Goal: Find specific page/section: Find specific page/section

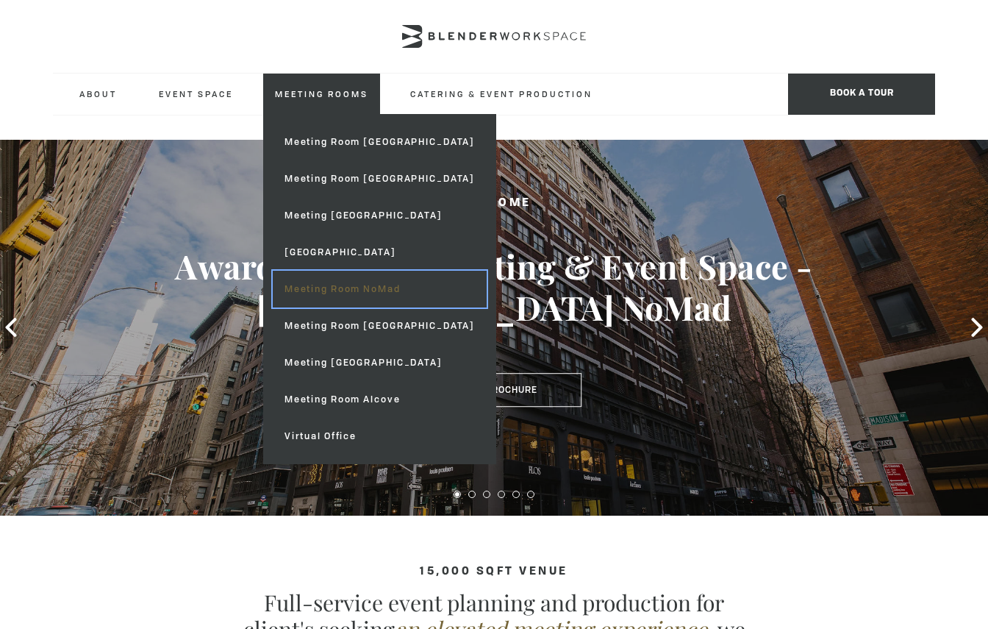
click at [375, 290] on link "Meeting Room NoMad" at bounding box center [380, 289] width 214 height 37
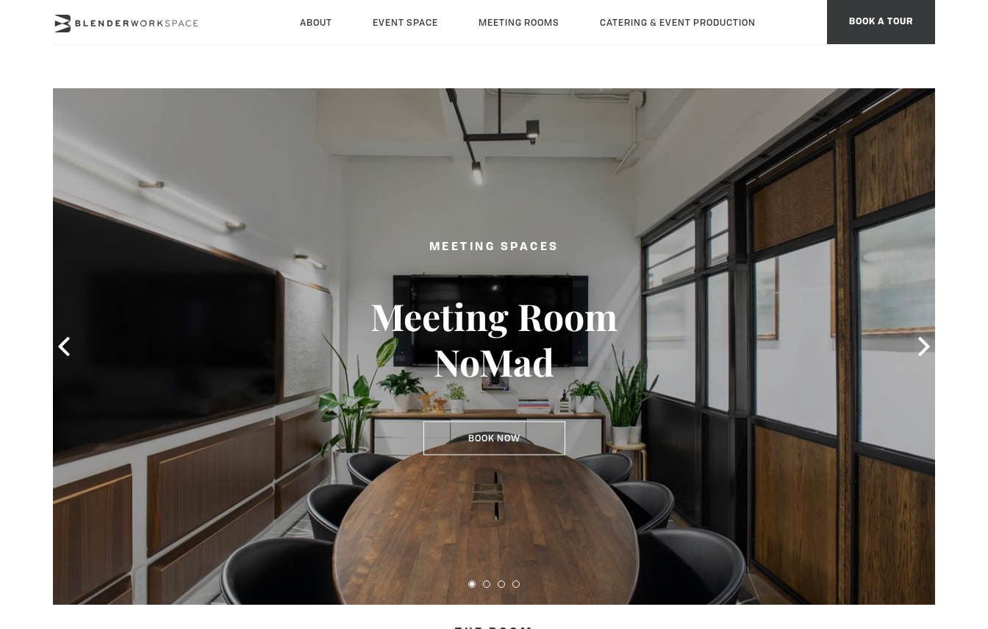
scroll to position [110, 0]
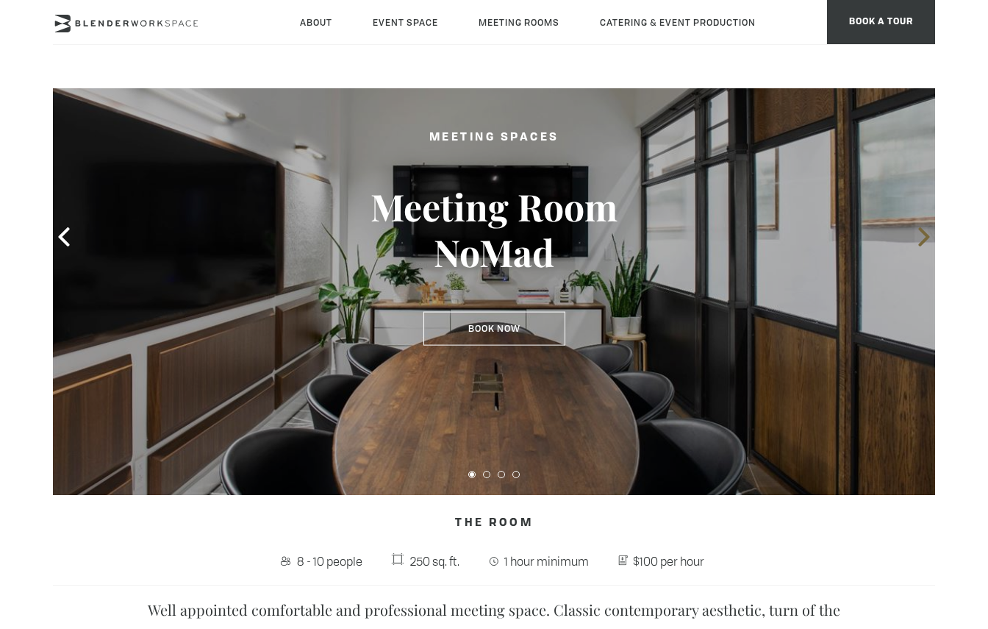
click at [928, 232] on icon at bounding box center [924, 236] width 19 height 19
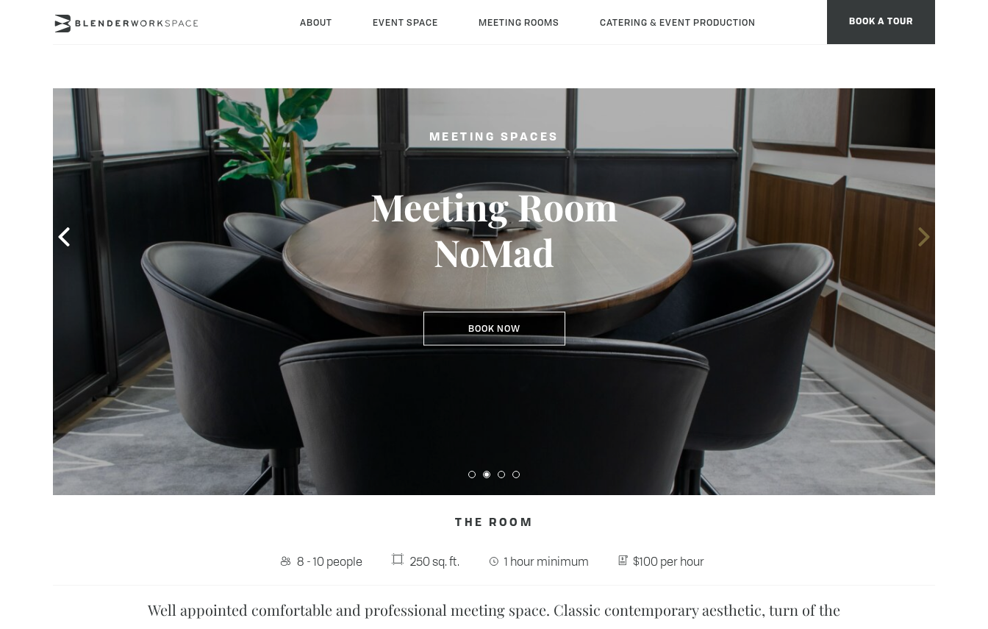
click at [920, 232] on icon at bounding box center [924, 236] width 19 height 19
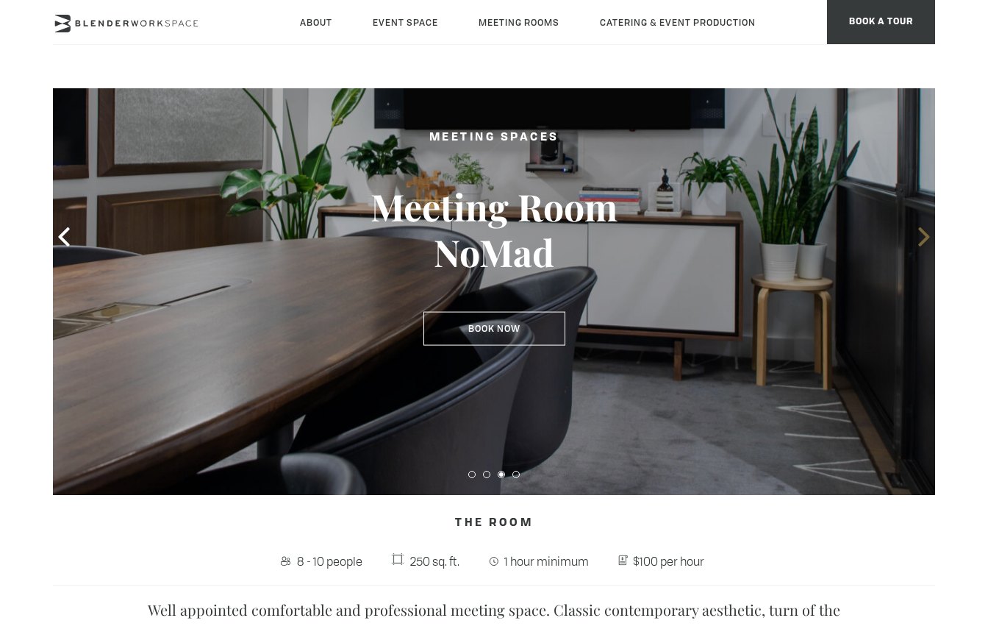
click at [920, 232] on icon at bounding box center [924, 236] width 19 height 19
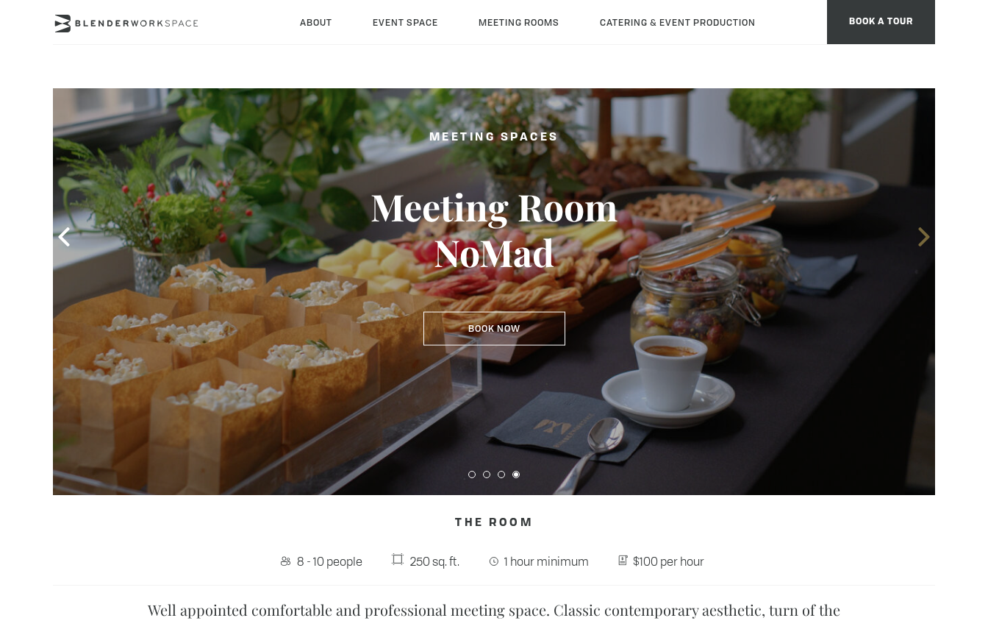
click at [920, 232] on icon at bounding box center [924, 236] width 19 height 19
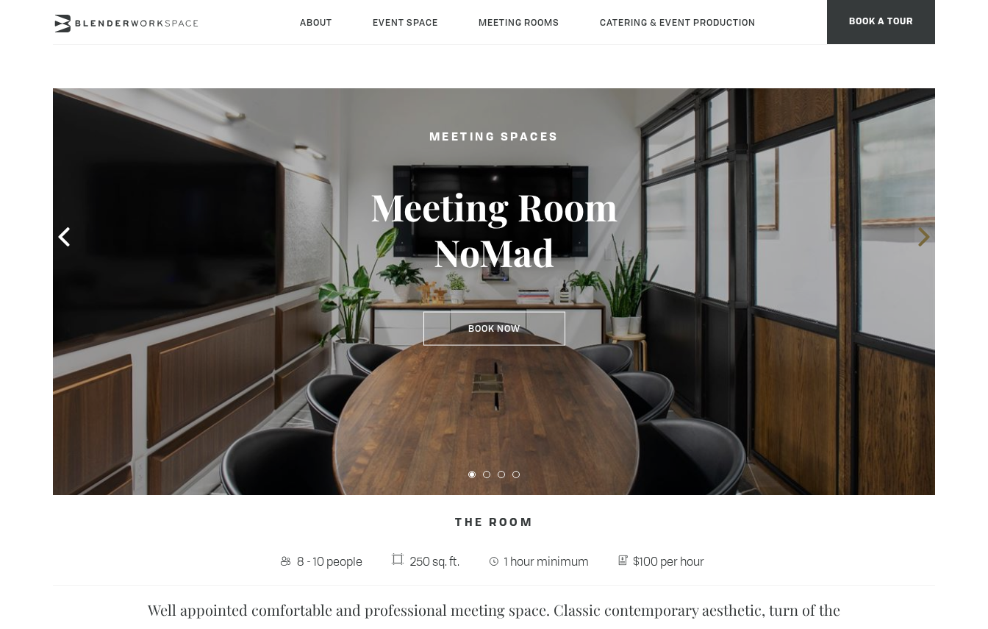
click at [920, 232] on icon at bounding box center [924, 236] width 19 height 19
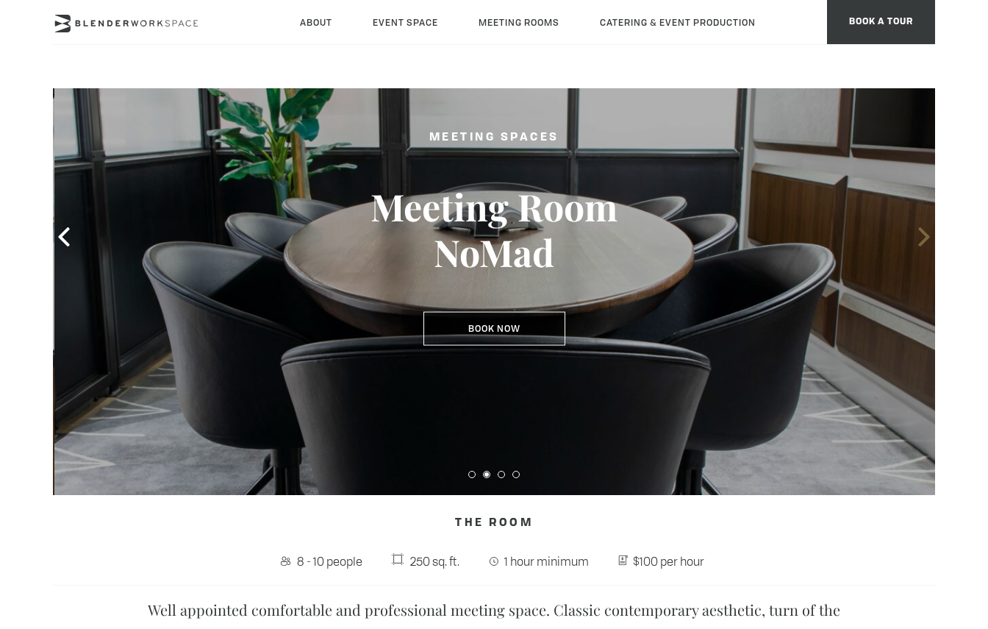
click at [920, 232] on icon at bounding box center [924, 236] width 19 height 19
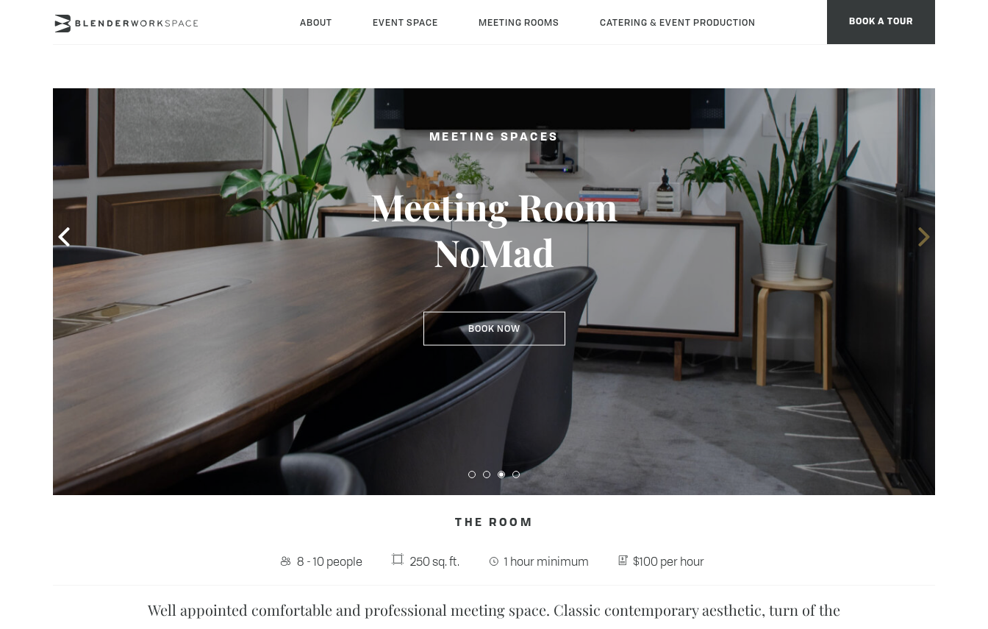
click at [920, 232] on icon at bounding box center [924, 236] width 19 height 19
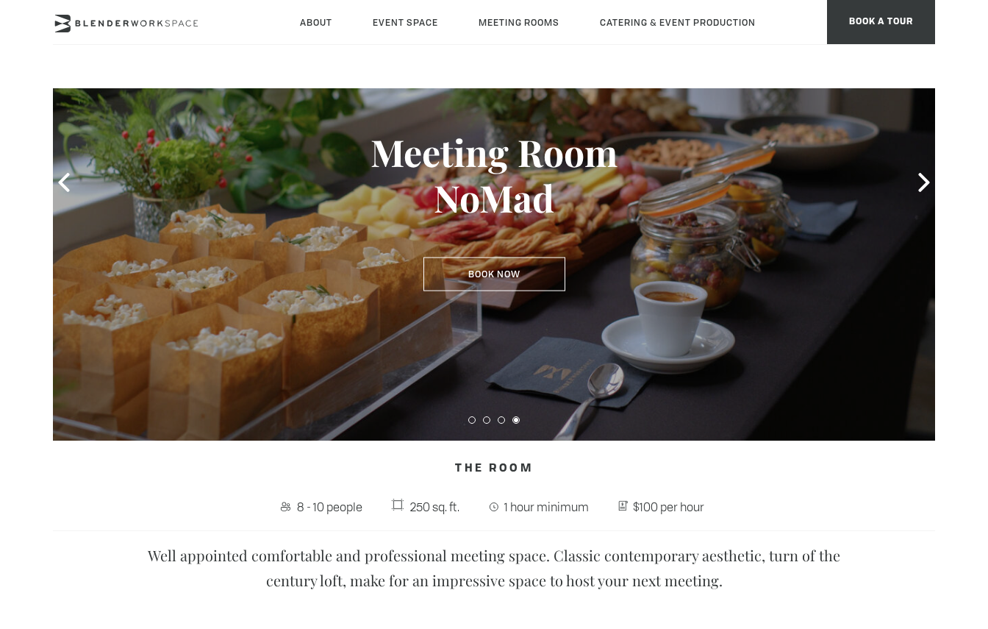
scroll to position [0, 0]
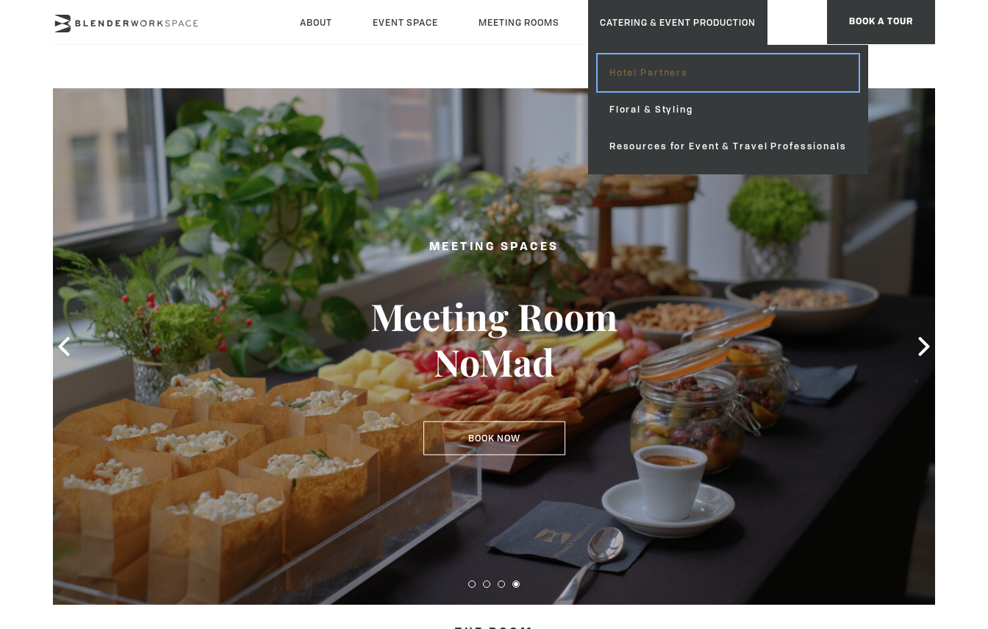
click at [666, 83] on link "Hotel Partners" at bounding box center [728, 72] width 261 height 37
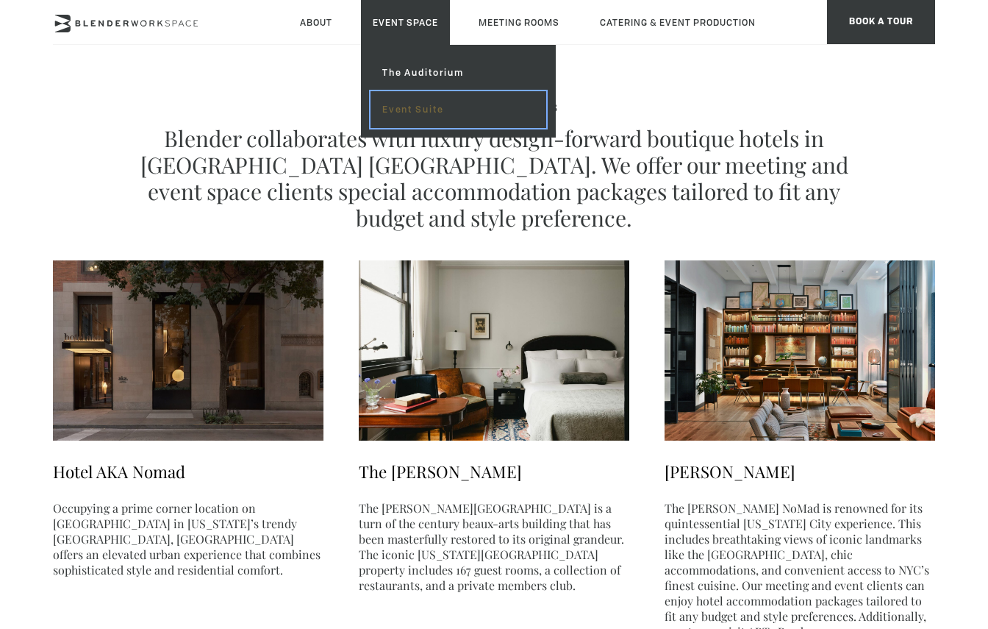
click at [419, 106] on link "Event Suite" at bounding box center [459, 109] width 176 height 37
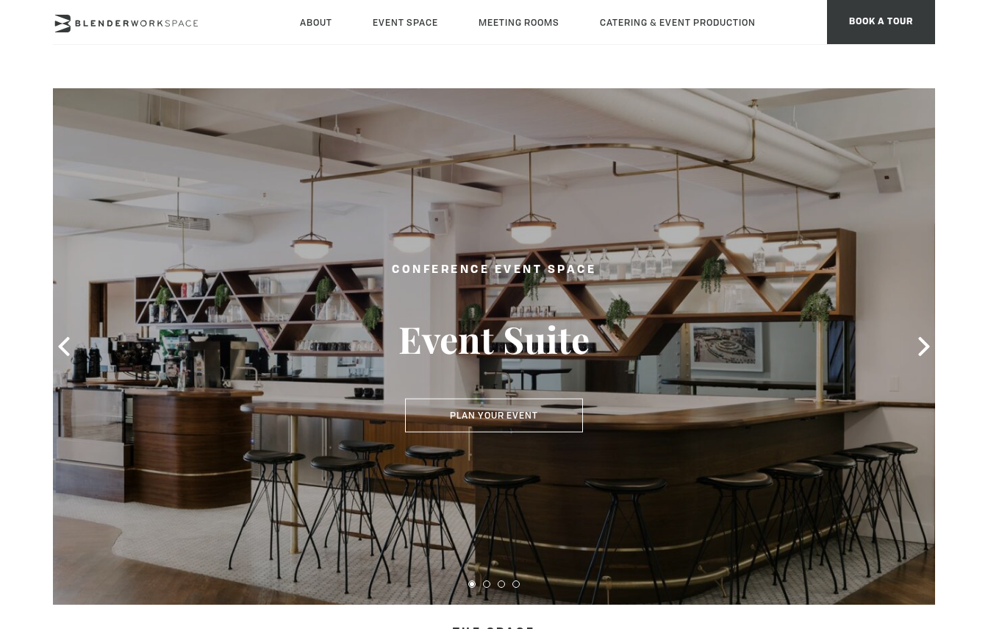
scroll to position [186, 0]
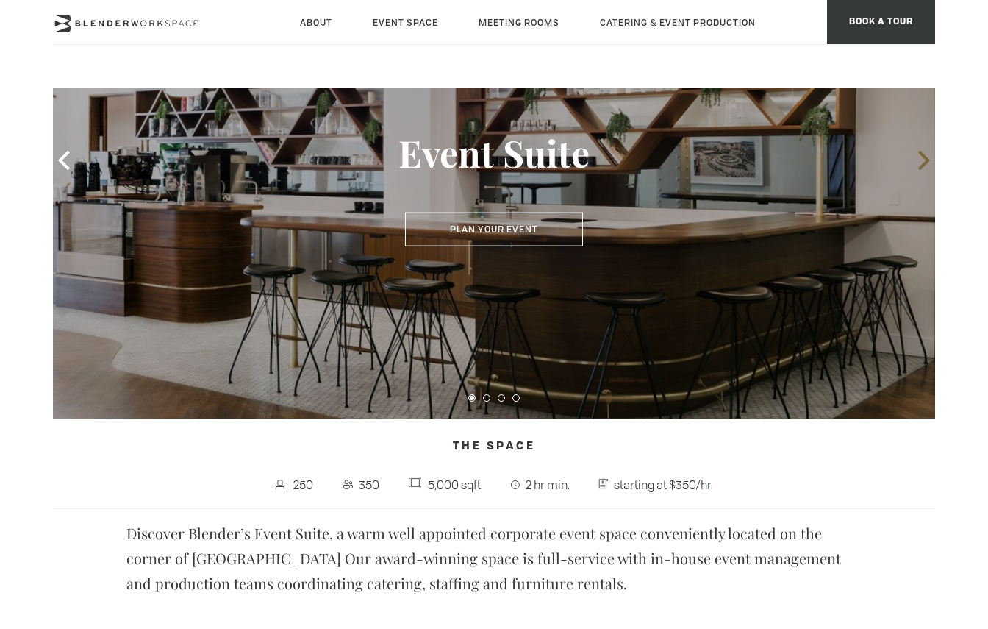
click at [928, 160] on icon at bounding box center [923, 160] width 11 height 19
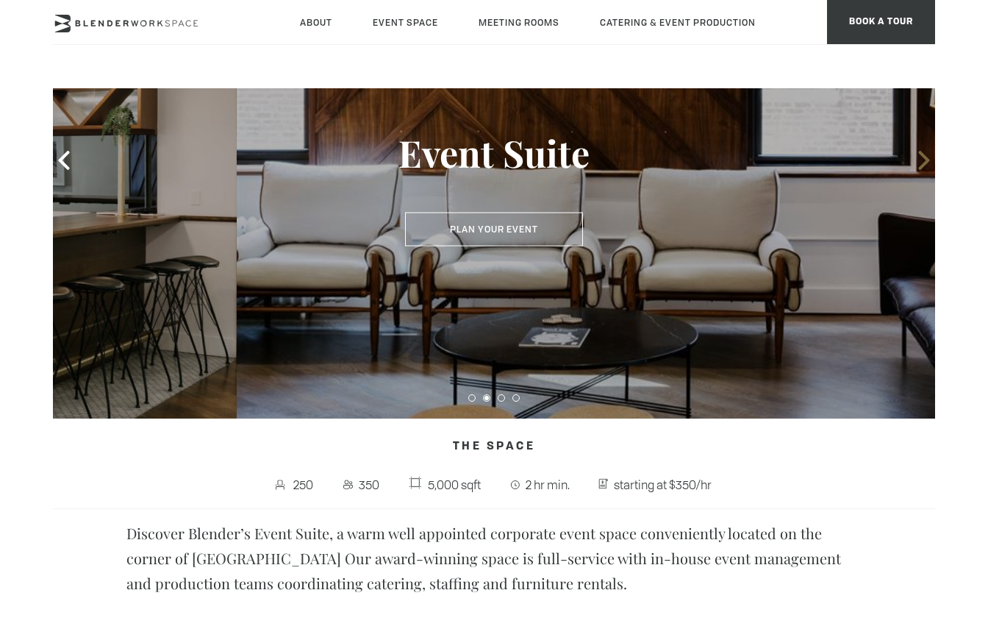
click at [927, 160] on icon at bounding box center [923, 160] width 11 height 19
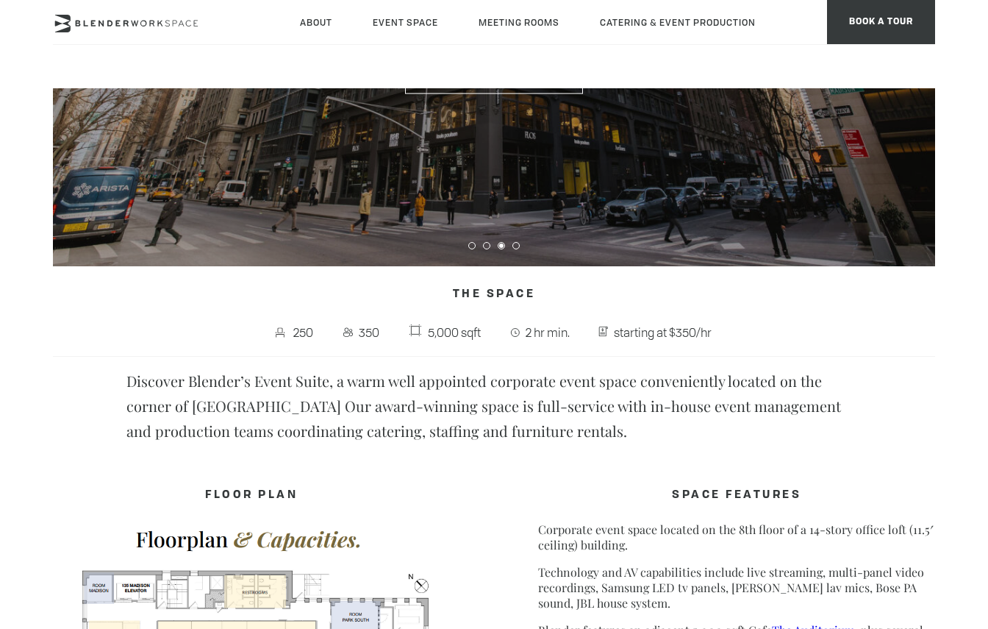
scroll to position [0, 0]
